Goal: Use online tool/utility

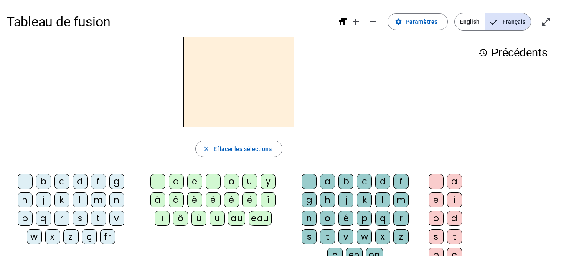
click at [95, 178] on div "f" at bounding box center [98, 181] width 15 height 15
click at [231, 201] on div "ê" at bounding box center [231, 199] width 15 height 15
click at [326, 231] on div "t" at bounding box center [327, 236] width 15 height 15
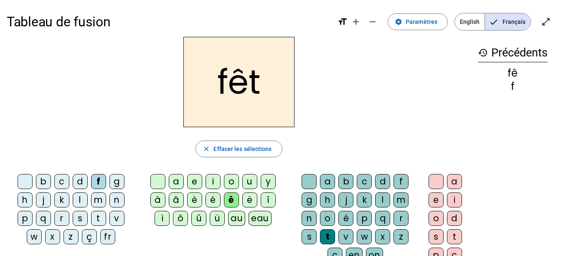
click at [438, 198] on div "e" at bounding box center [436, 199] width 15 height 15
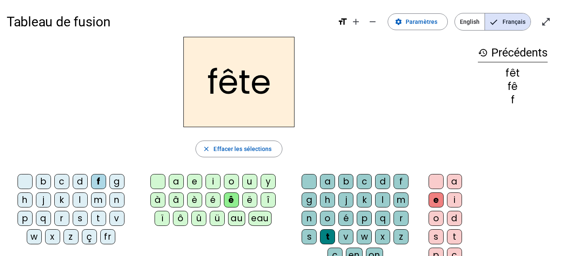
click at [101, 219] on div "t" at bounding box center [98, 218] width 15 height 15
drag, startPoint x: 40, startPoint y: 182, endPoint x: 51, endPoint y: 173, distance: 14.3
click at [40, 181] on div "b" at bounding box center [43, 181] width 15 height 15
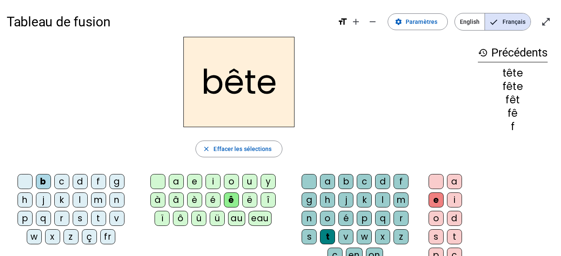
click at [247, 181] on div "u" at bounding box center [249, 181] width 15 height 15
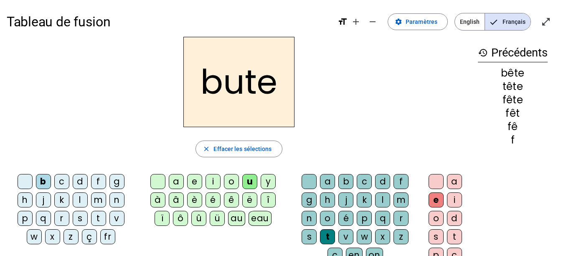
drag, startPoint x: 305, startPoint y: 237, endPoint x: 302, endPoint y: 131, distance: 105.4
click at [306, 237] on div "s" at bounding box center [309, 236] width 15 height 15
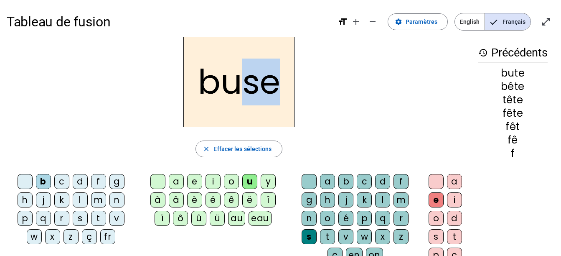
drag, startPoint x: 245, startPoint y: 89, endPoint x: 272, endPoint y: 94, distance: 27.2
click at [272, 94] on h2 "buse" at bounding box center [238, 82] width 111 height 90
drag, startPoint x: 272, startPoint y: 94, endPoint x: 312, endPoint y: 108, distance: 42.7
click at [313, 107] on div "buse" at bounding box center [239, 82] width 465 height 90
click at [301, 112] on div "buse" at bounding box center [239, 82] width 465 height 90
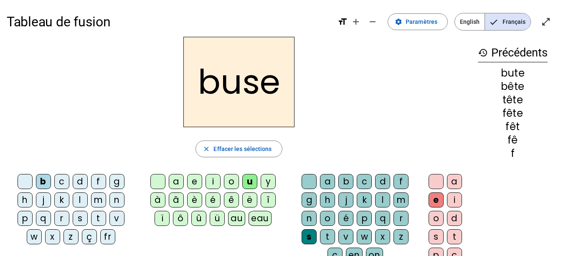
click at [209, 178] on div "i" at bounding box center [213, 181] width 15 height 15
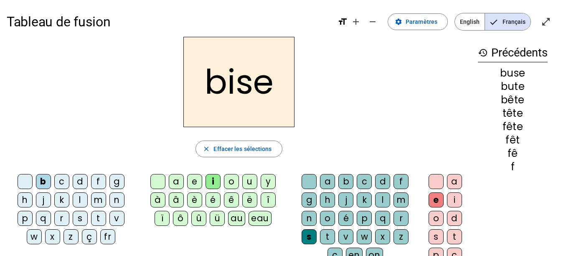
drag, startPoint x: 176, startPoint y: 177, endPoint x: 103, endPoint y: 65, distance: 133.2
click at [176, 177] on div "a" at bounding box center [176, 181] width 15 height 15
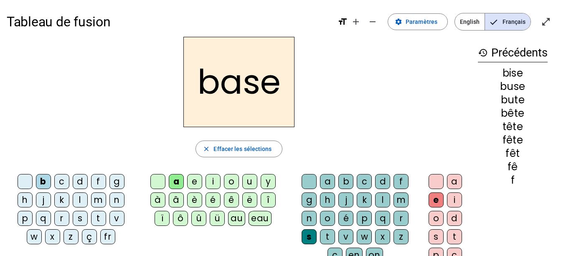
drag, startPoint x: 59, startPoint y: 218, endPoint x: 48, endPoint y: 201, distance: 19.5
click at [59, 218] on div "r" at bounding box center [61, 218] width 15 height 15
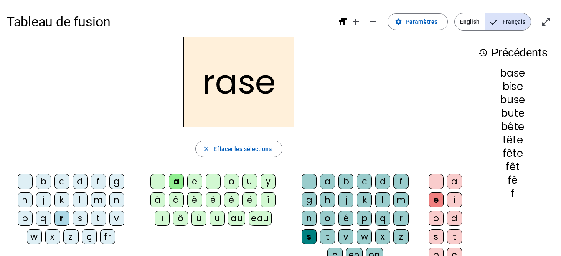
click at [302, 201] on div "g" at bounding box center [309, 199] width 15 height 15
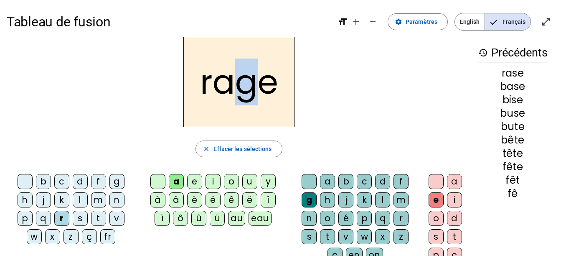
drag, startPoint x: 235, startPoint y: 93, endPoint x: 250, endPoint y: 93, distance: 15.0
click at [250, 93] on h2 "rage" at bounding box center [238, 82] width 111 height 90
drag, startPoint x: 250, startPoint y: 93, endPoint x: 270, endPoint y: 97, distance: 20.3
click at [270, 97] on h2 "rage" at bounding box center [238, 82] width 111 height 90
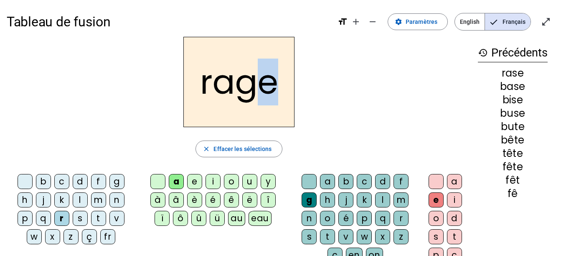
drag, startPoint x: 278, startPoint y: 91, endPoint x: 262, endPoint y: 93, distance: 15.6
click at [262, 93] on h2 "rage" at bounding box center [238, 82] width 111 height 90
drag, startPoint x: 262, startPoint y: 93, endPoint x: 326, endPoint y: 113, distance: 67.1
click at [326, 113] on div "rage" at bounding box center [239, 82] width 465 height 90
click at [26, 221] on div "p" at bounding box center [25, 218] width 15 height 15
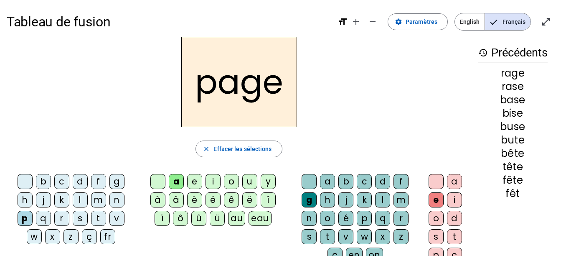
click at [350, 235] on div "v" at bounding box center [346, 236] width 15 height 15
